Goal: Find specific page/section: Find specific page/section

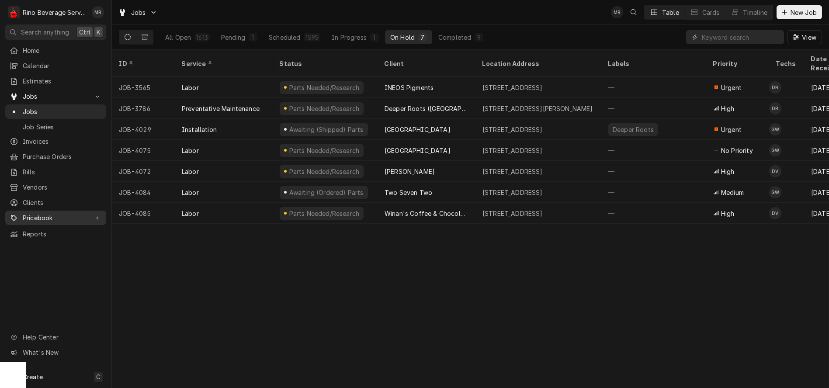
click at [45, 213] on span "Pricebook" at bounding box center [56, 217] width 66 height 9
click at [52, 244] on span "Parts & Materials" at bounding box center [62, 248] width 79 height 9
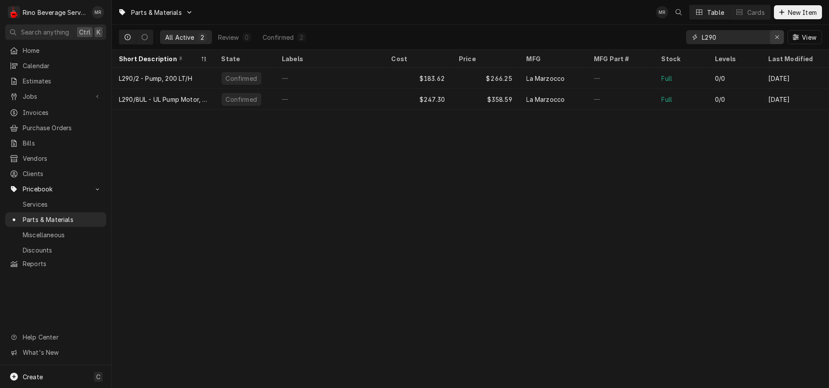
click at [776, 39] on icon "Erase input" at bounding box center [777, 37] width 5 height 6
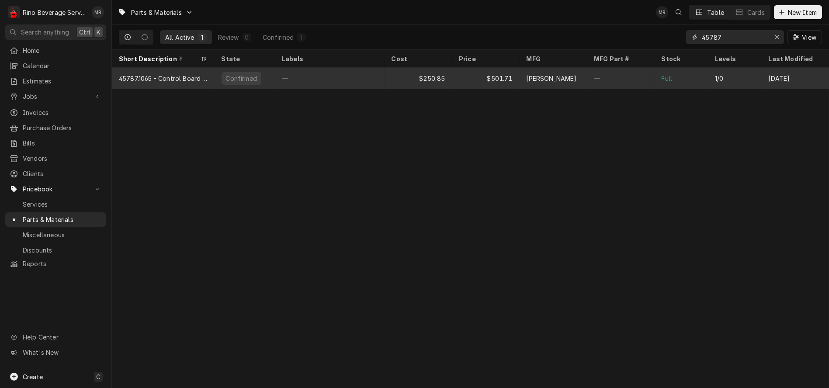
type input "45787"
click at [339, 73] on div "—" at bounding box center [330, 78] width 110 height 21
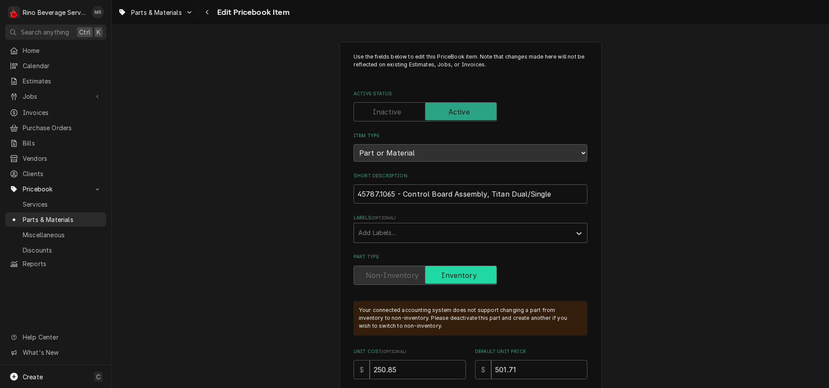
type textarea "x"
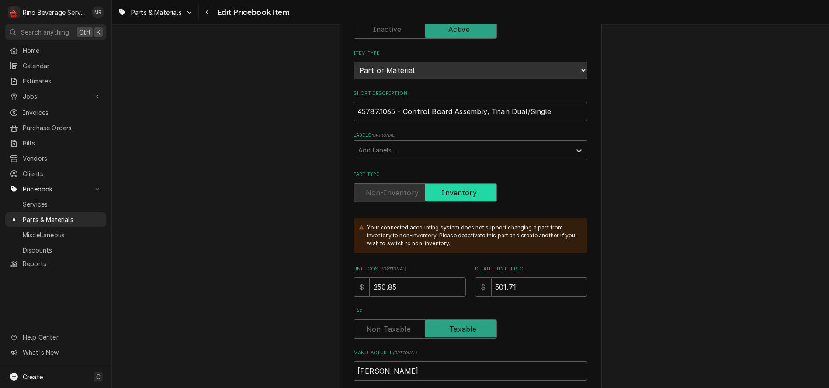
scroll to position [146, 0]
